Goal: Task Accomplishment & Management: Manage account settings

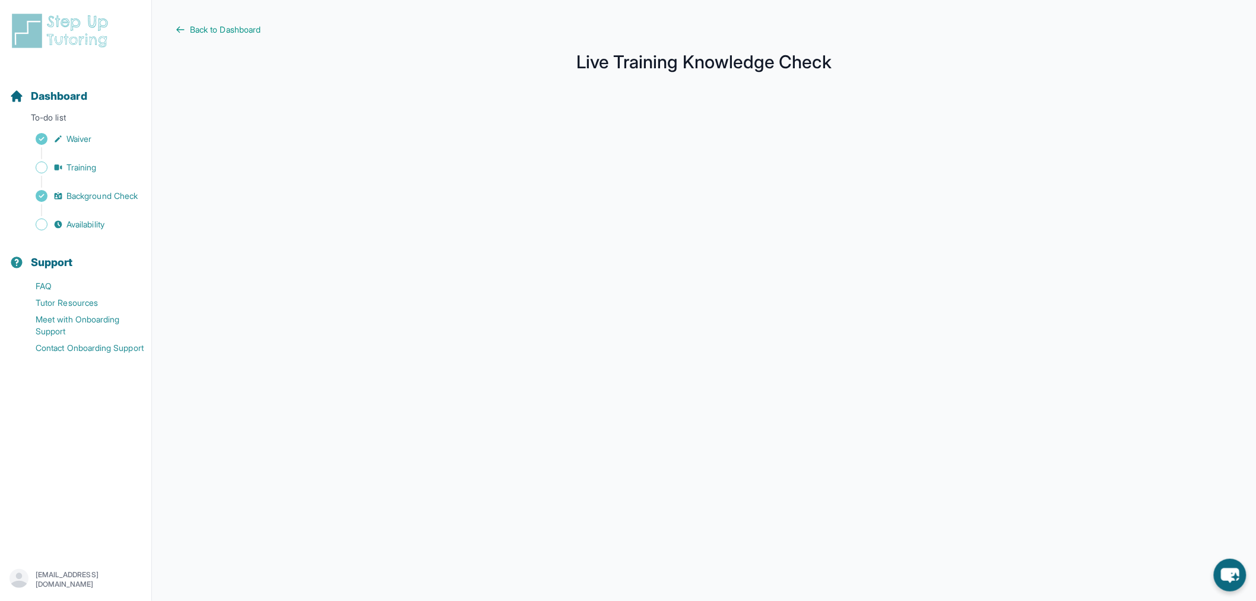
click at [250, 38] on main "Back to Dashboard Live Training Knowledge Check" at bounding box center [704, 316] width 1104 height 632
click at [237, 31] on span "Back to Dashboard" at bounding box center [225, 30] width 71 height 12
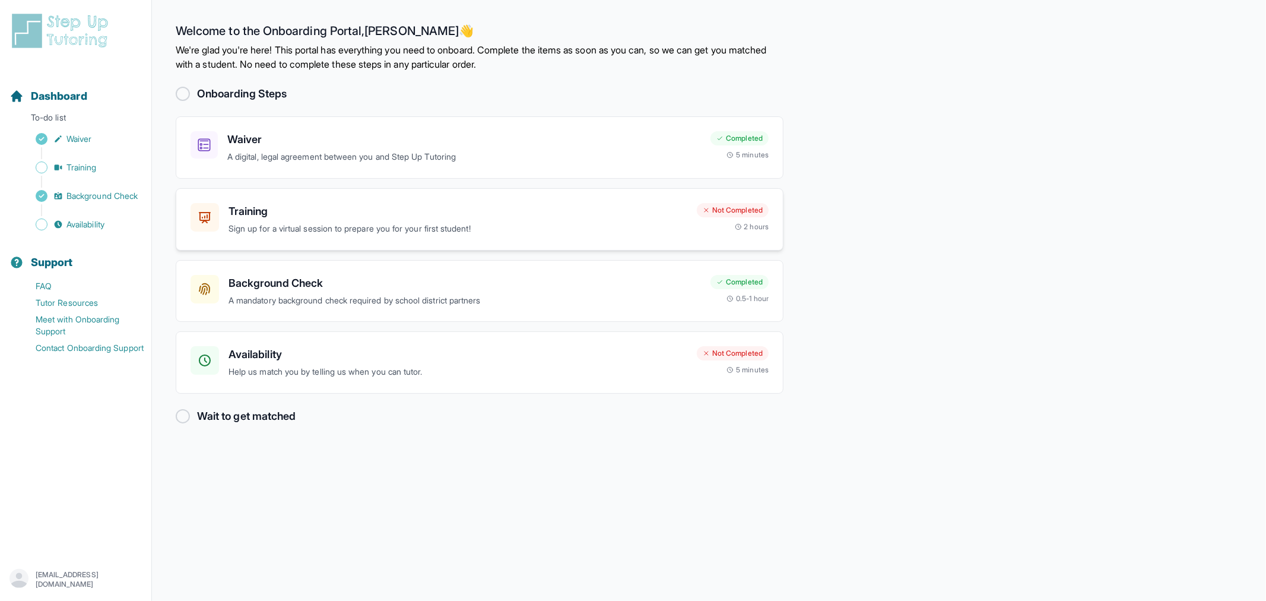
click at [372, 226] on p "Sign up for a virtual session to prepare you for your first student!" at bounding box center [458, 229] width 459 height 14
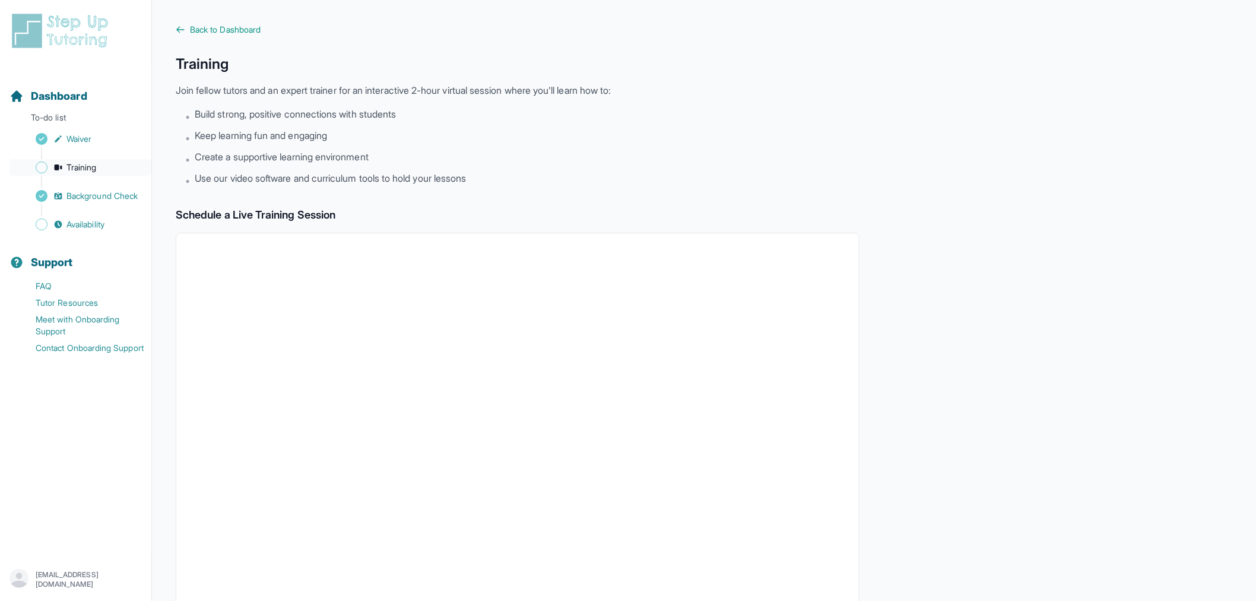
click at [90, 160] on link "Training" at bounding box center [80, 167] width 142 height 17
click at [80, 218] on span "Availability" at bounding box center [85, 224] width 38 height 12
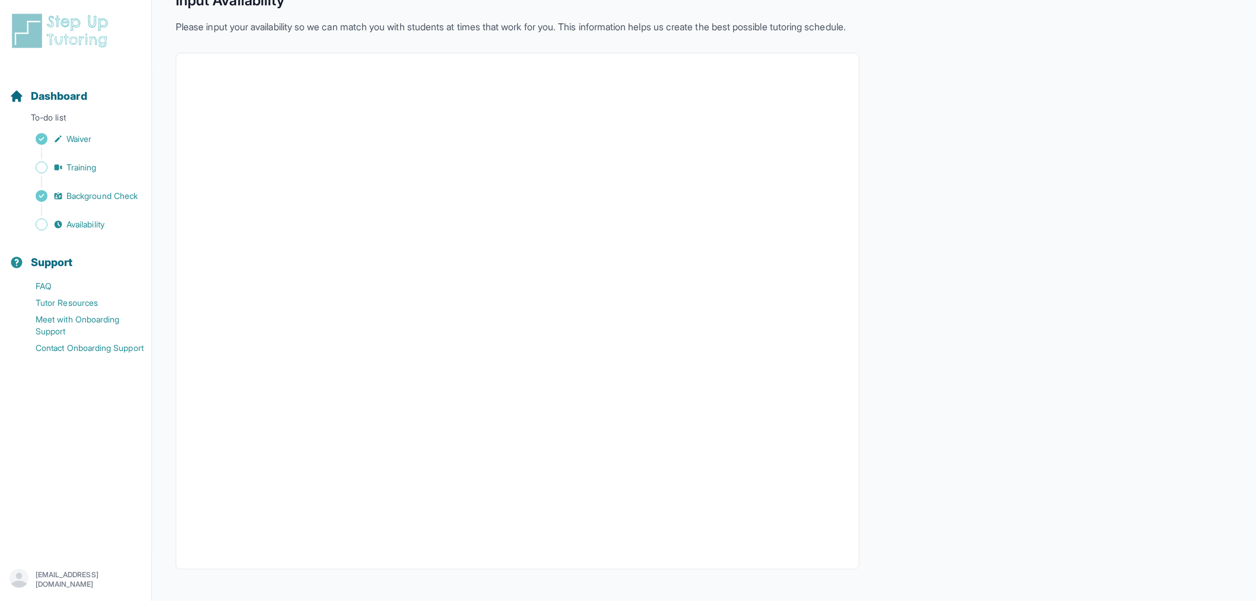
scroll to position [66, 0]
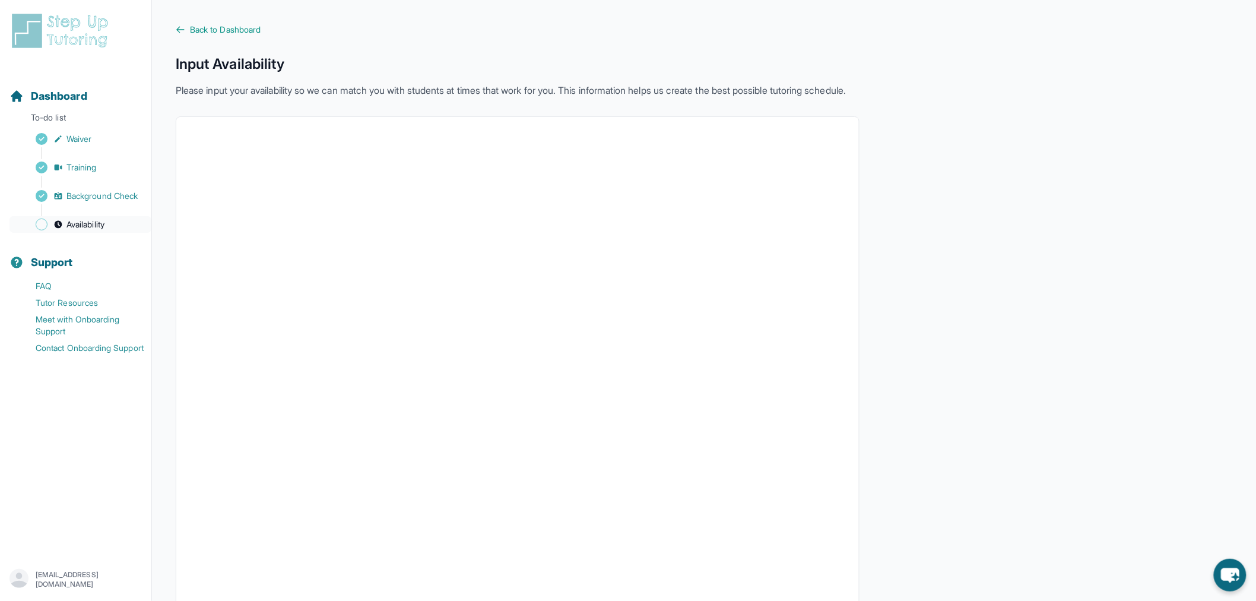
click at [85, 227] on span "Availability" at bounding box center [85, 224] width 38 height 12
